Goal: Transaction & Acquisition: Subscribe to service/newsletter

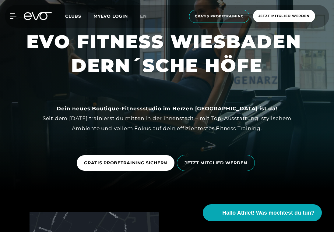
scroll to position [42, 0]
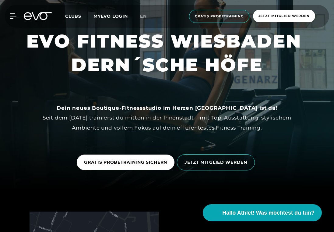
click at [14, 19] on div "MyEVO Login Über EVO Mitgliedschaften Probetraining TAGESPASS EVO Studios Düsse…" at bounding box center [167, 16] width 332 height 23
click at [12, 16] on icon at bounding box center [14, 15] width 9 height 5
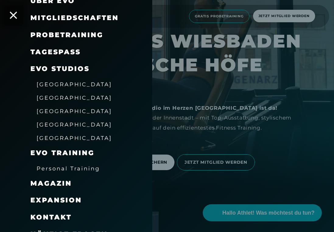
scroll to position [55, 0]
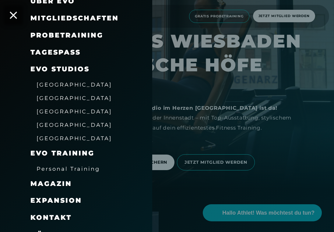
click at [219, 53] on div at bounding box center [167, 116] width 334 height 232
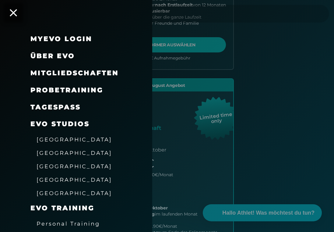
click at [76, 69] on span "Mitgliedschaften" at bounding box center [74, 73] width 88 height 8
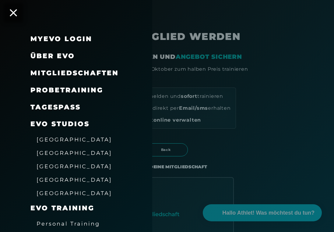
click at [167, 96] on div at bounding box center [167, 116] width 334 height 232
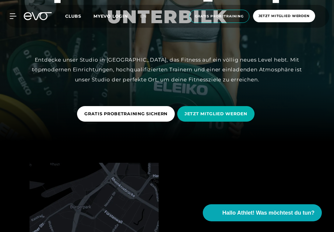
scroll to position [58, 0]
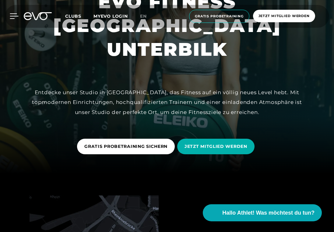
click at [9, 16] on div at bounding box center [9, 15] width 18 height 5
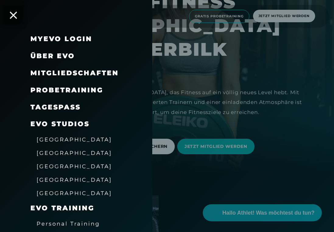
click at [49, 77] on div "Mitgliedschaften" at bounding box center [74, 73] width 88 height 10
click at [63, 72] on span "Mitgliedschaften" at bounding box center [74, 73] width 88 height 8
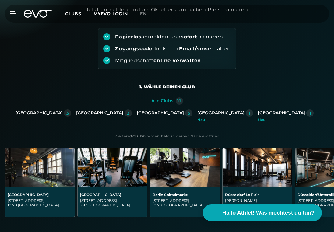
scroll to position [80, 0]
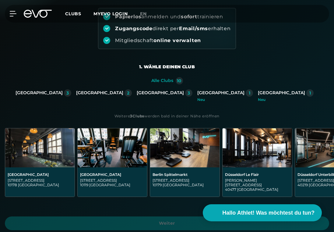
click at [197, 90] on div "[GEOGRAPHIC_DATA]" at bounding box center [220, 92] width 47 height 5
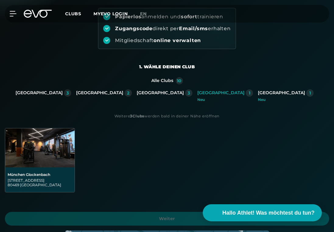
click at [61, 186] on div "[STREET_ADDRESS]" at bounding box center [40, 182] width 65 height 9
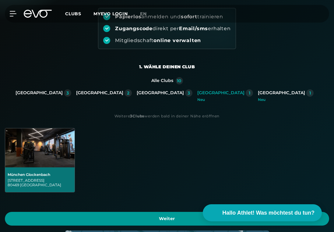
click at [87, 220] on span "Weiter" at bounding box center [167, 218] width 310 height 6
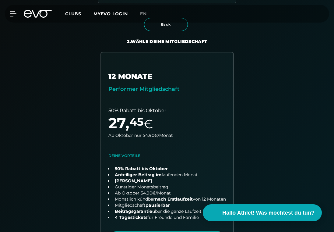
scroll to position [129, 0]
